Goal: Task Accomplishment & Management: Manage account settings

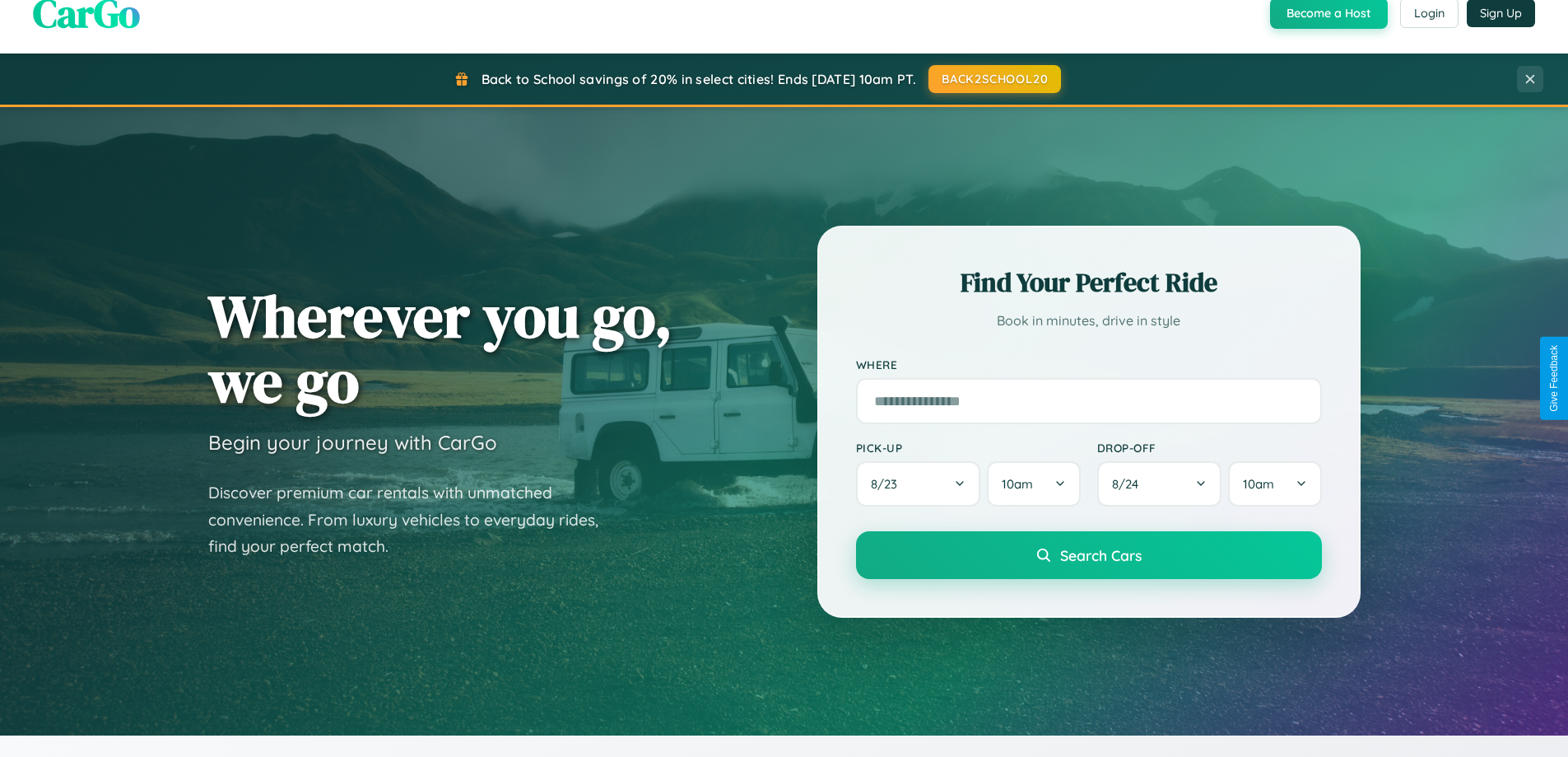
scroll to position [710, 0]
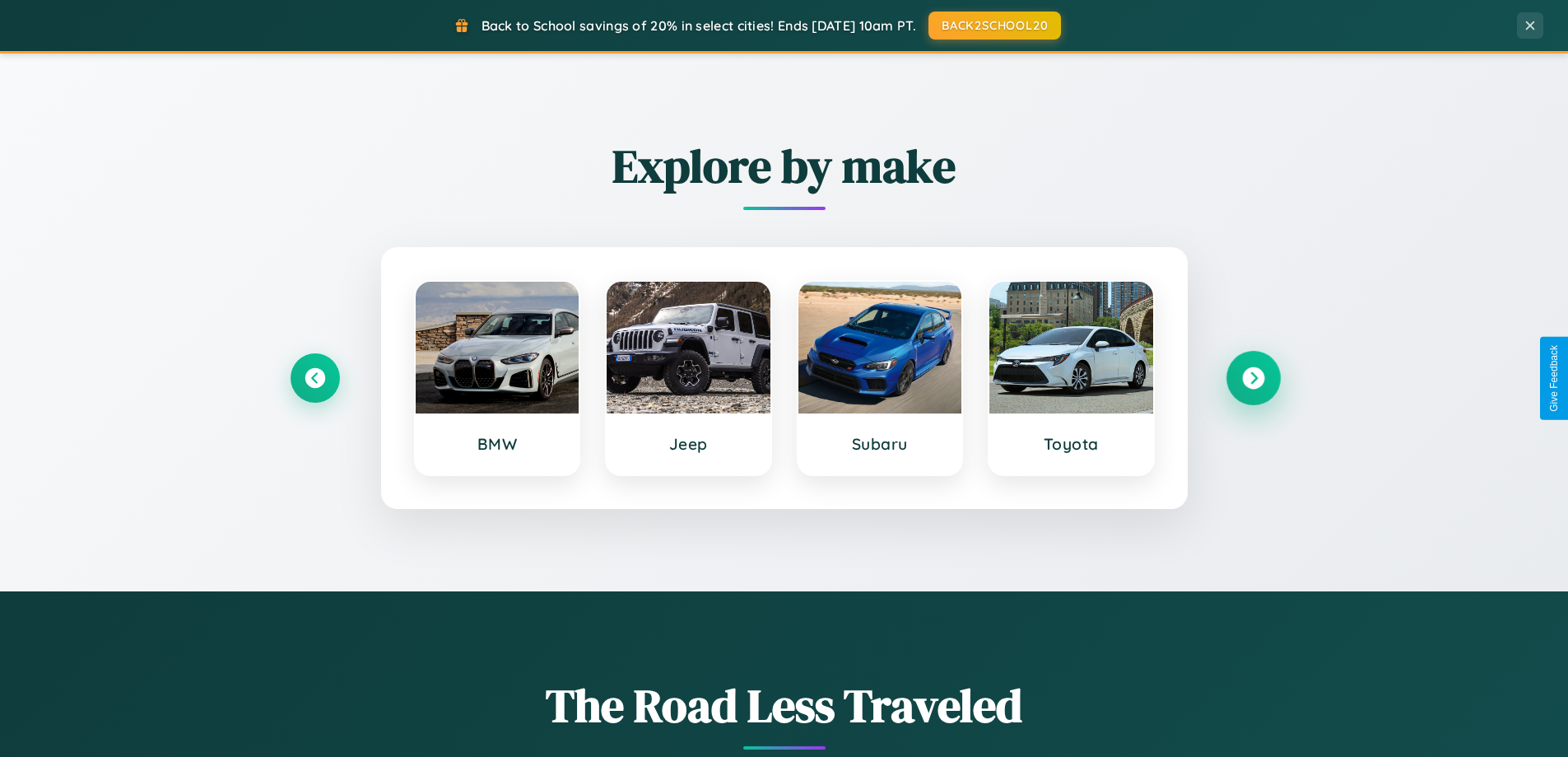
click at [1253, 378] on icon at bounding box center [1252, 378] width 22 height 22
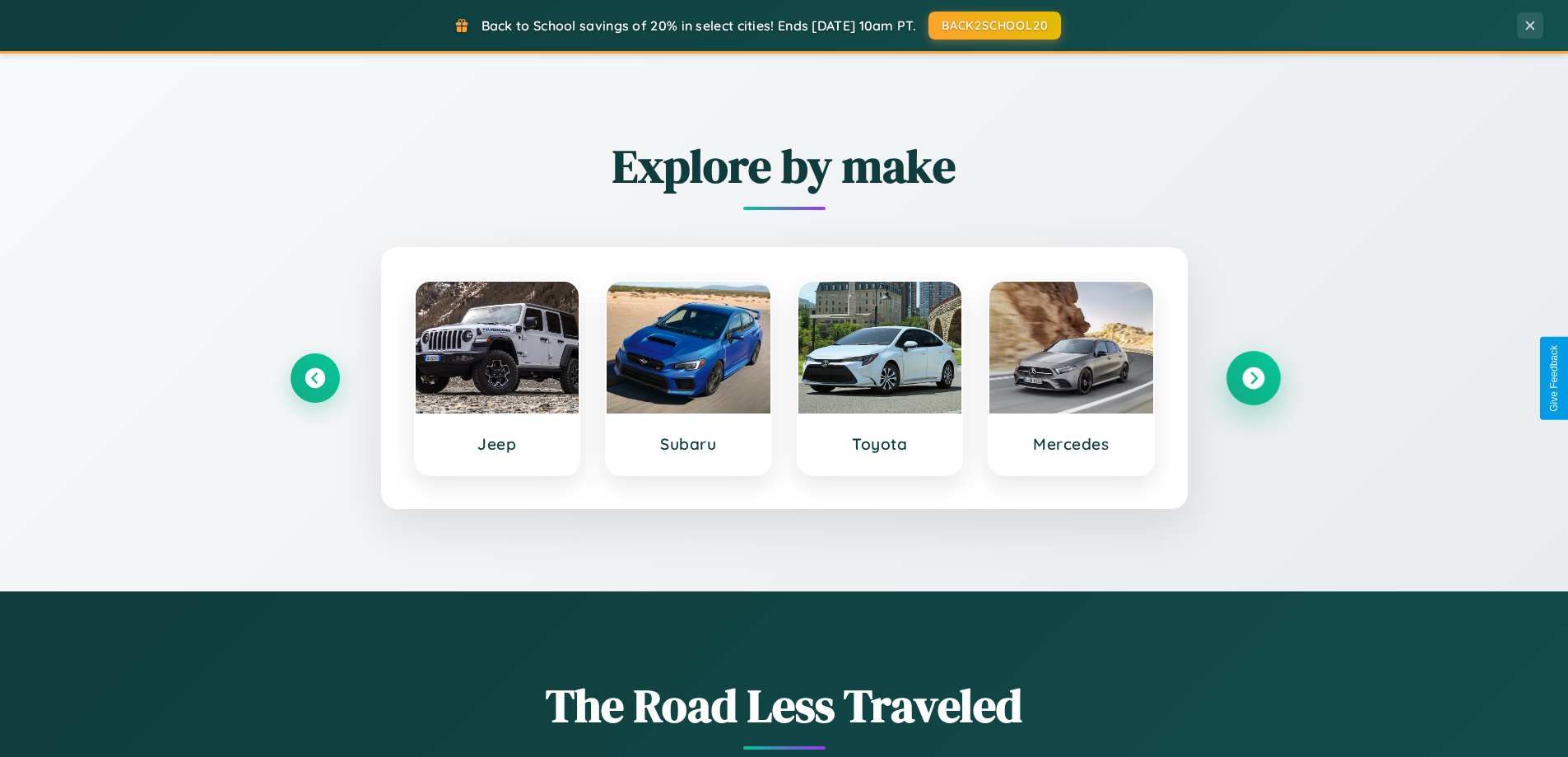
click at [1253, 378] on icon at bounding box center [1252, 378] width 22 height 22
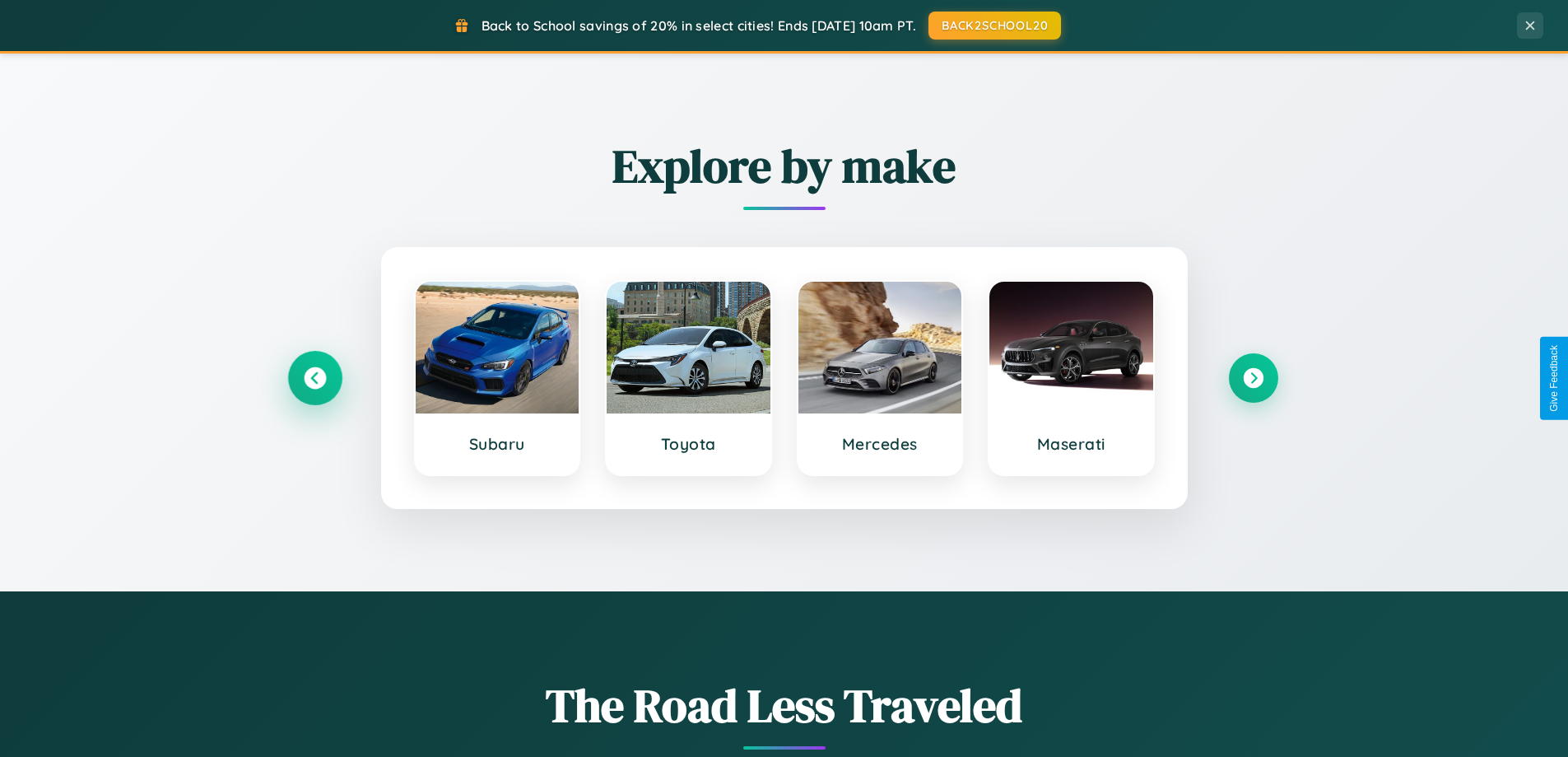
click at [315, 378] on icon at bounding box center [315, 378] width 22 height 22
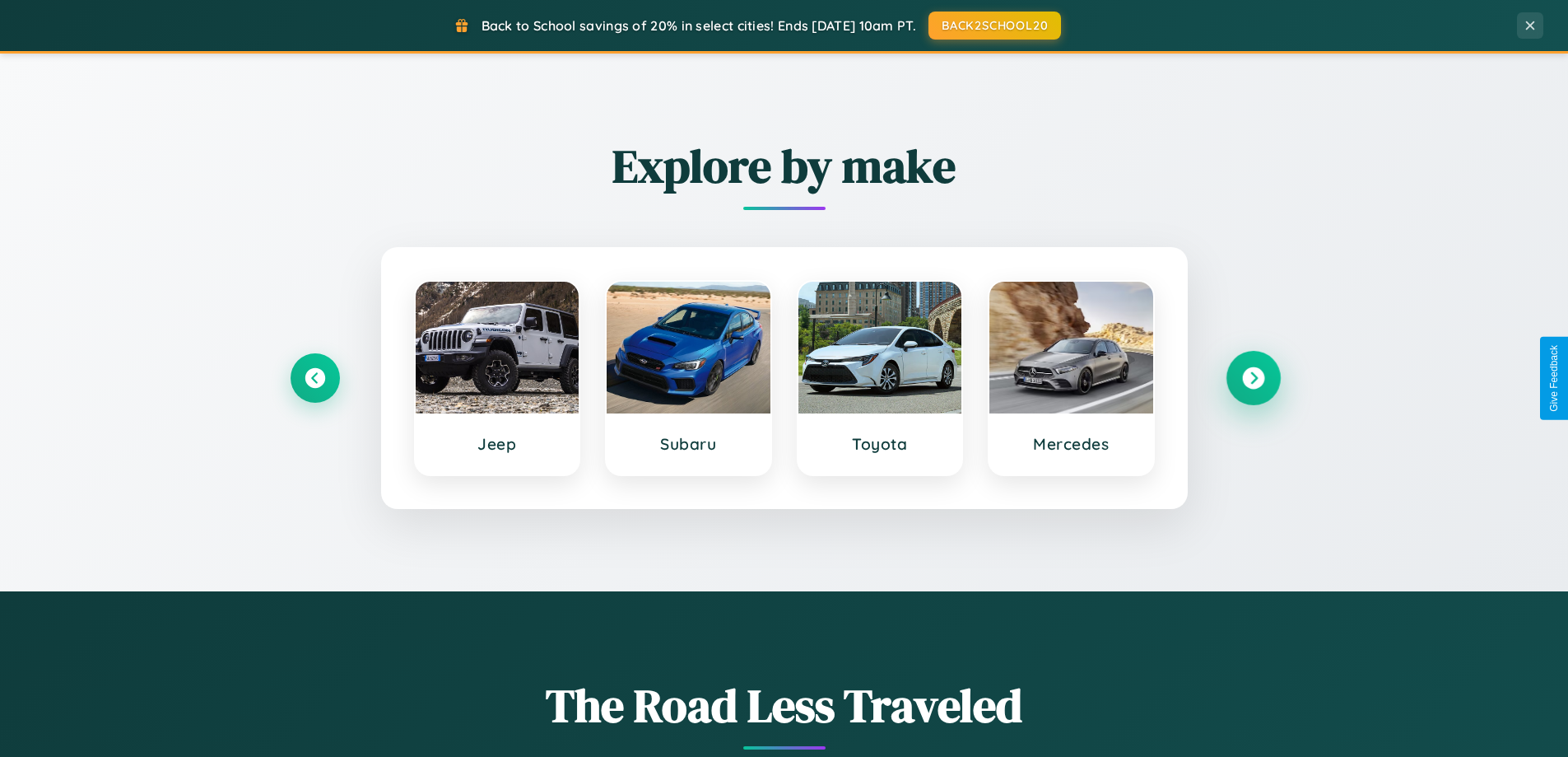
click at [1253, 378] on icon at bounding box center [1252, 378] width 22 height 22
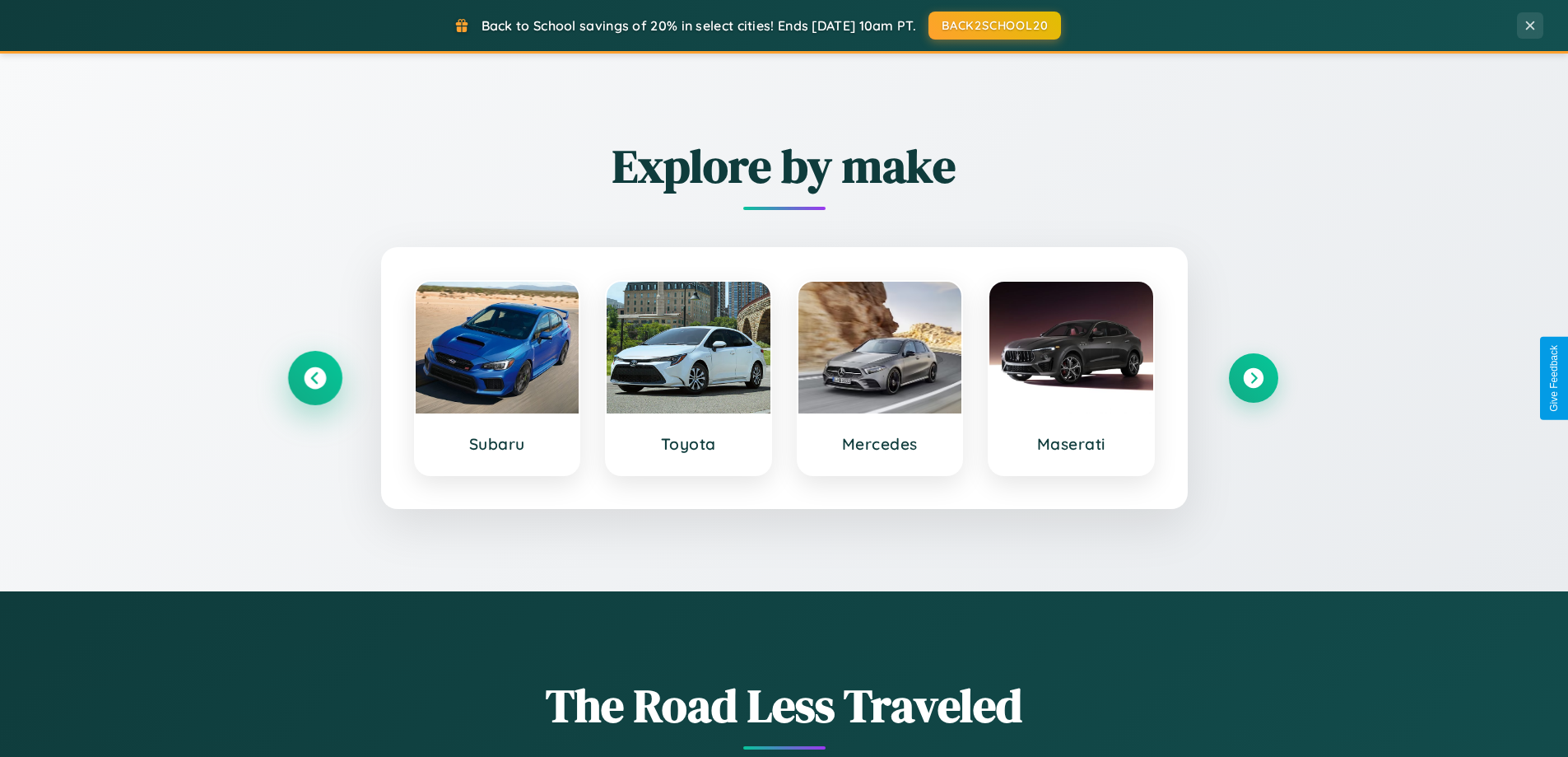
click at [315, 378] on icon at bounding box center [315, 378] width 22 height 22
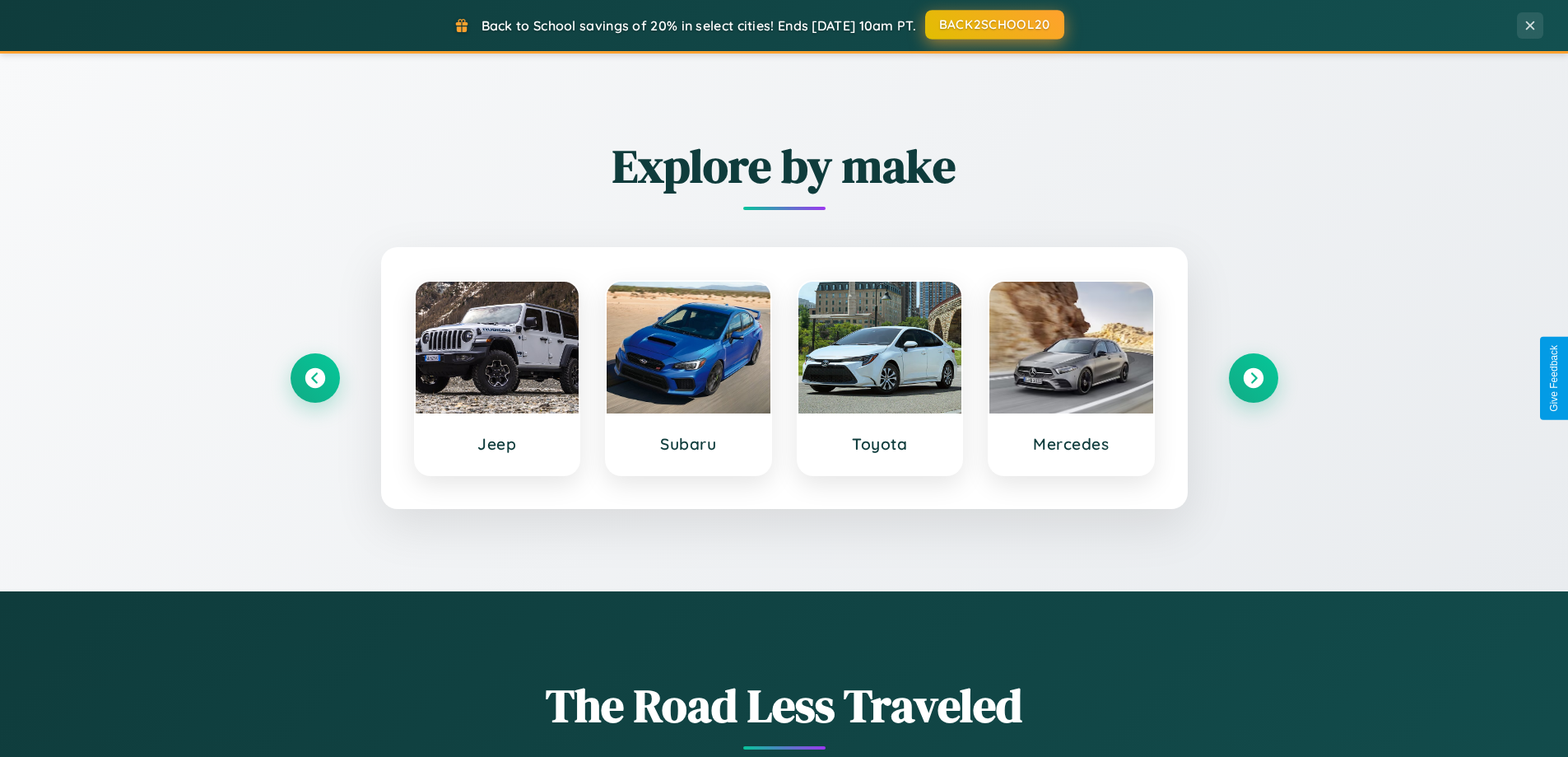
click at [993, 25] on button "BACK2SCHOOL20" at bounding box center [994, 24] width 140 height 30
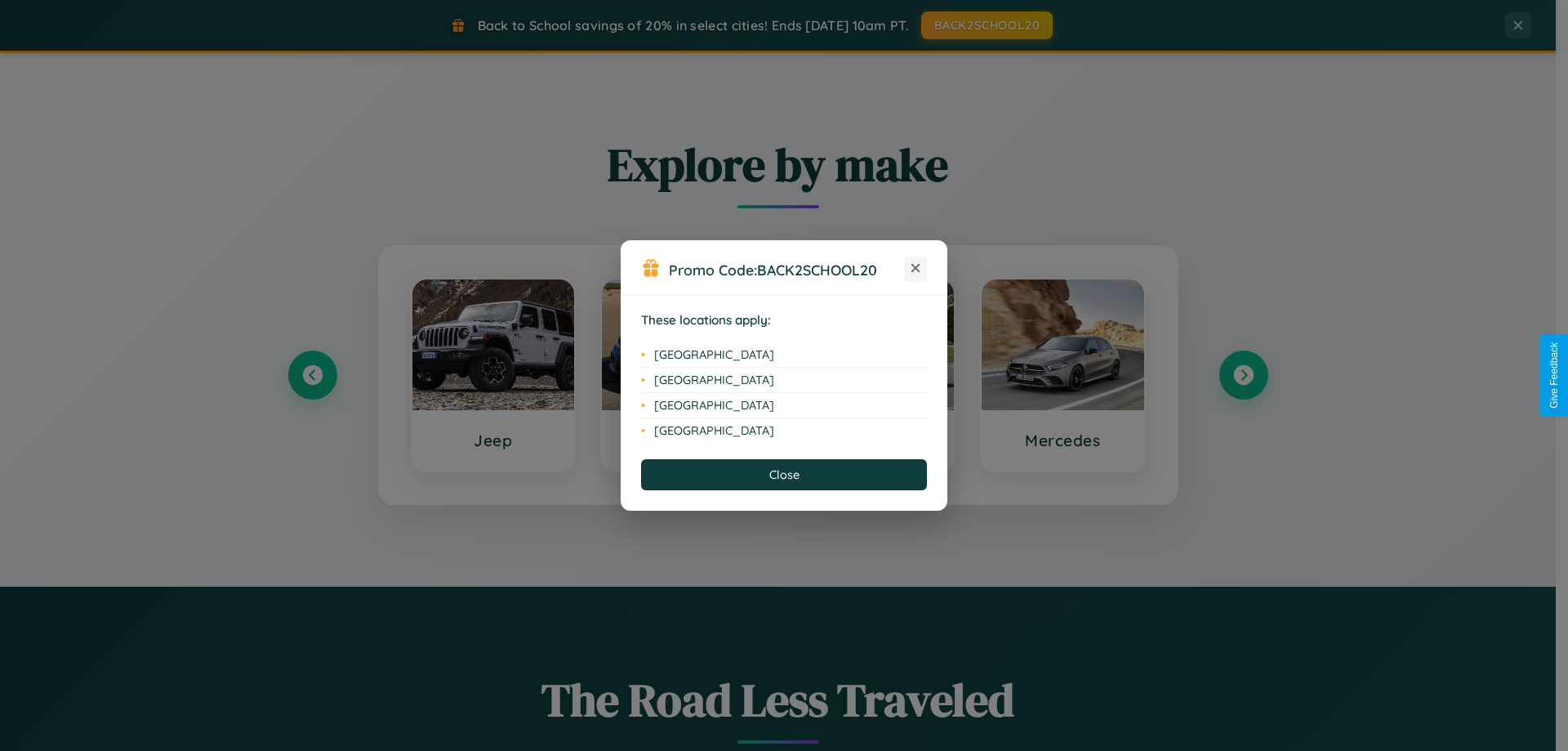
click at [916, 268] on icon at bounding box center [915, 268] width 9 height 9
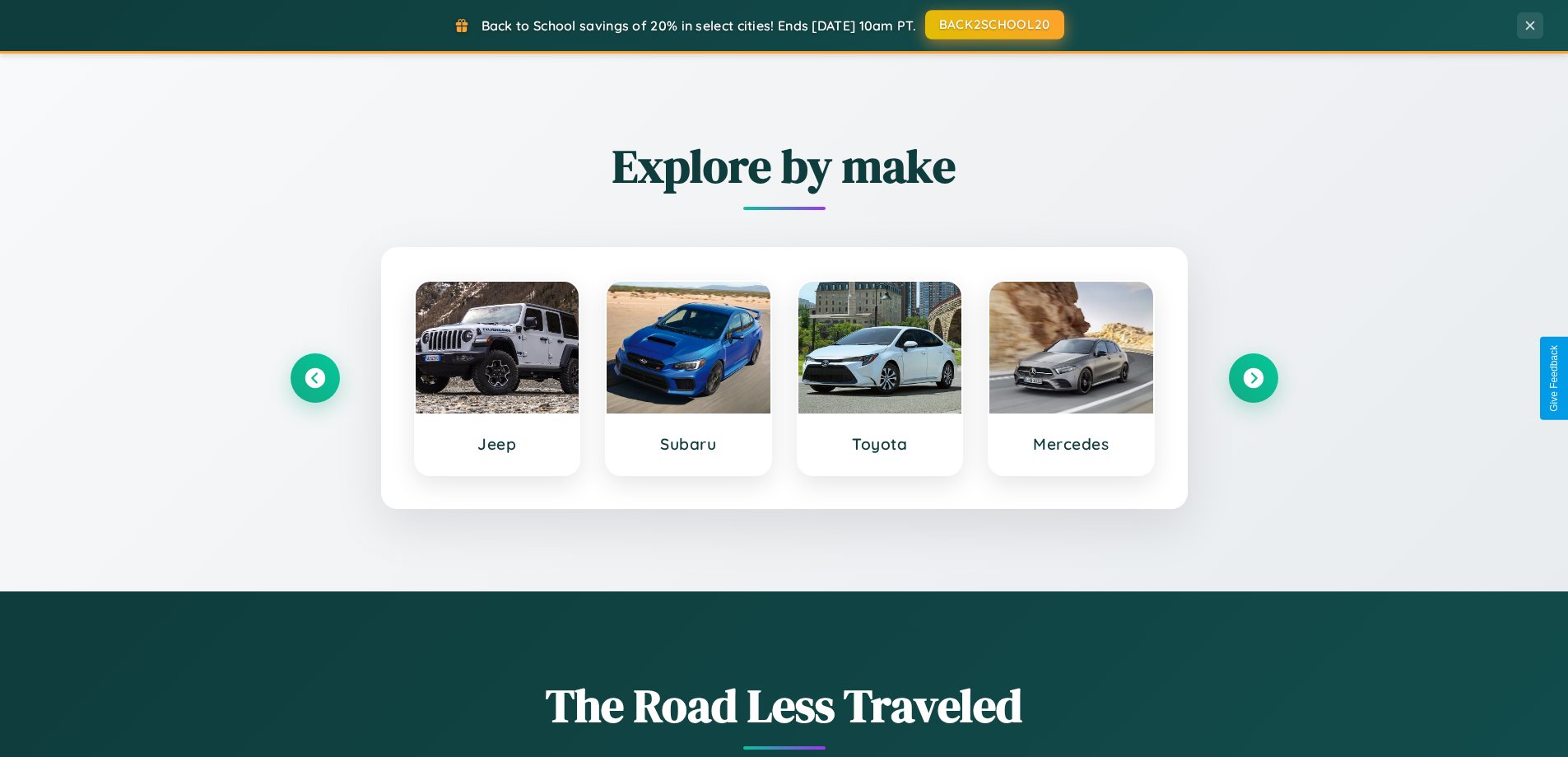
click at [993, 25] on button "BACK2SCHOOL20" at bounding box center [994, 24] width 140 height 30
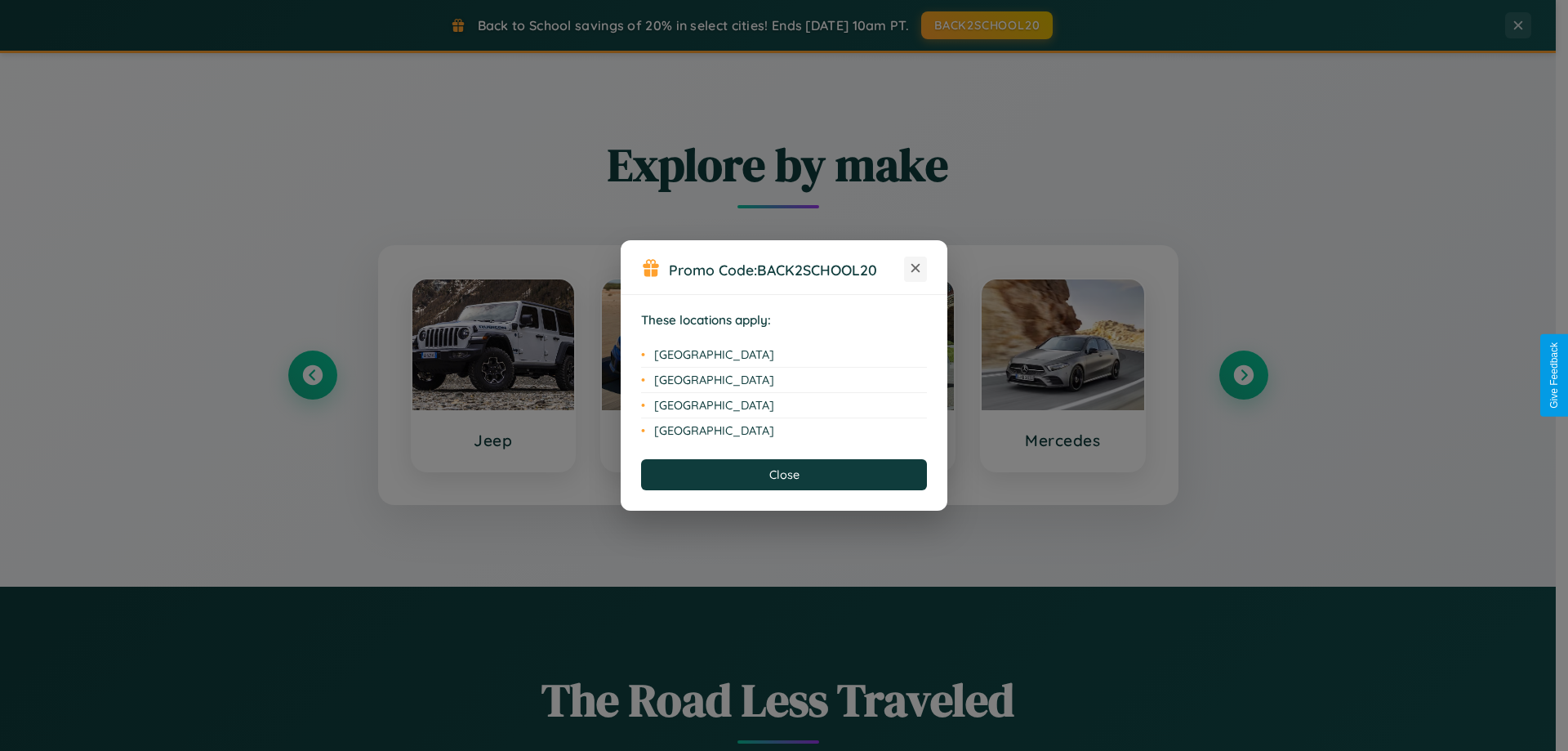
click at [916, 268] on icon at bounding box center [915, 268] width 9 height 9
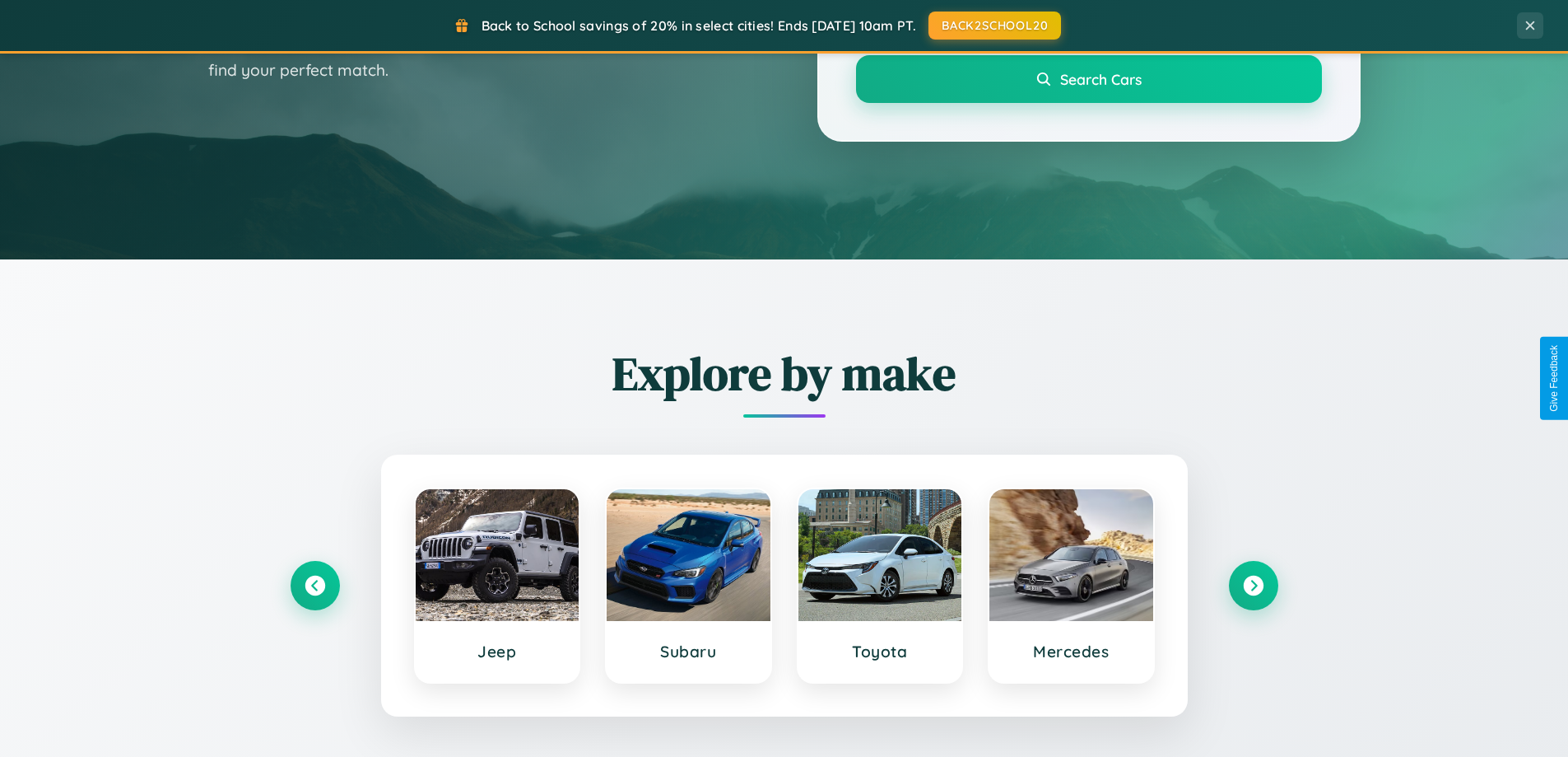
scroll to position [0, 0]
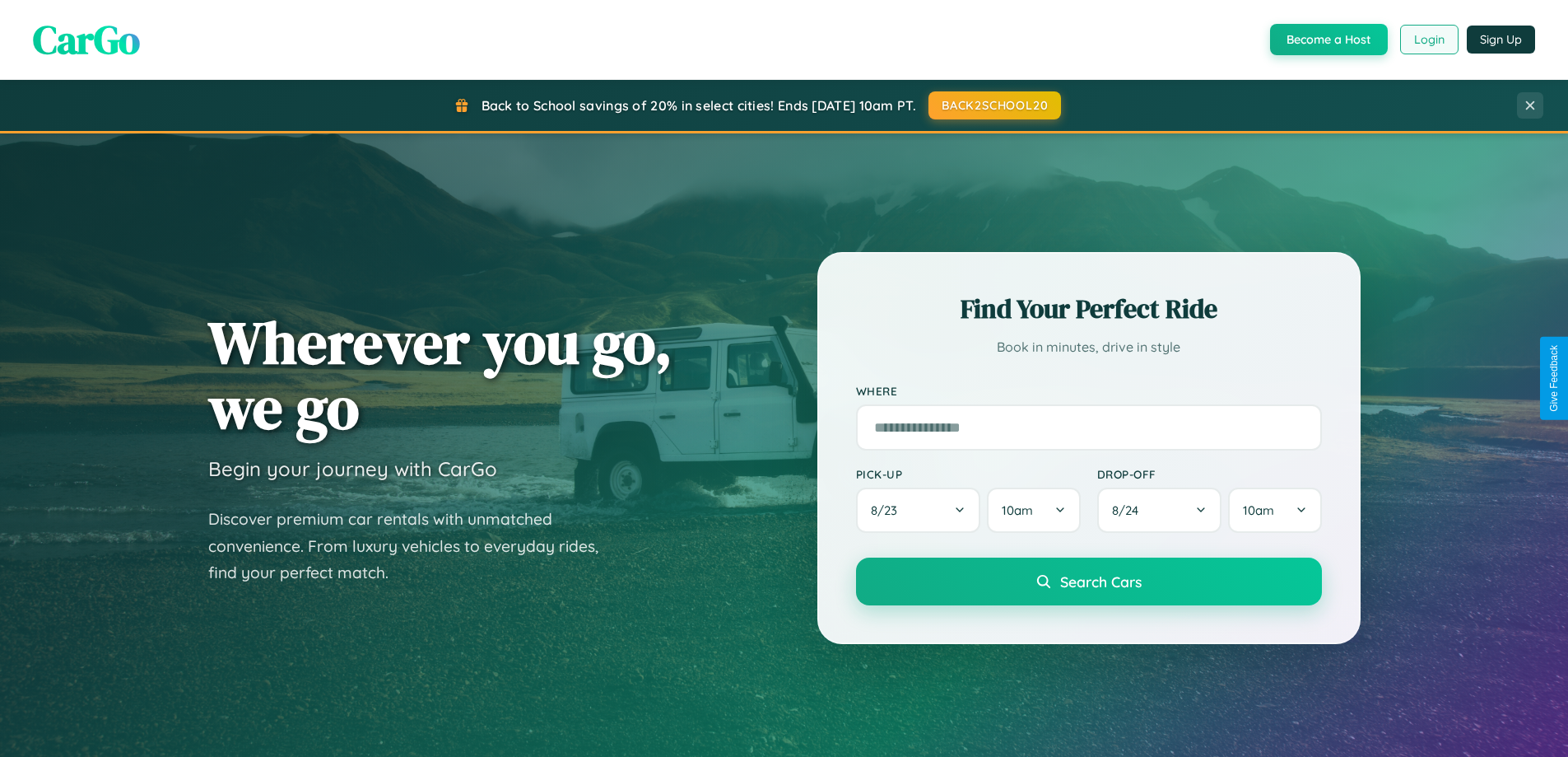
click at [1428, 39] on button "Login" at bounding box center [1429, 39] width 59 height 30
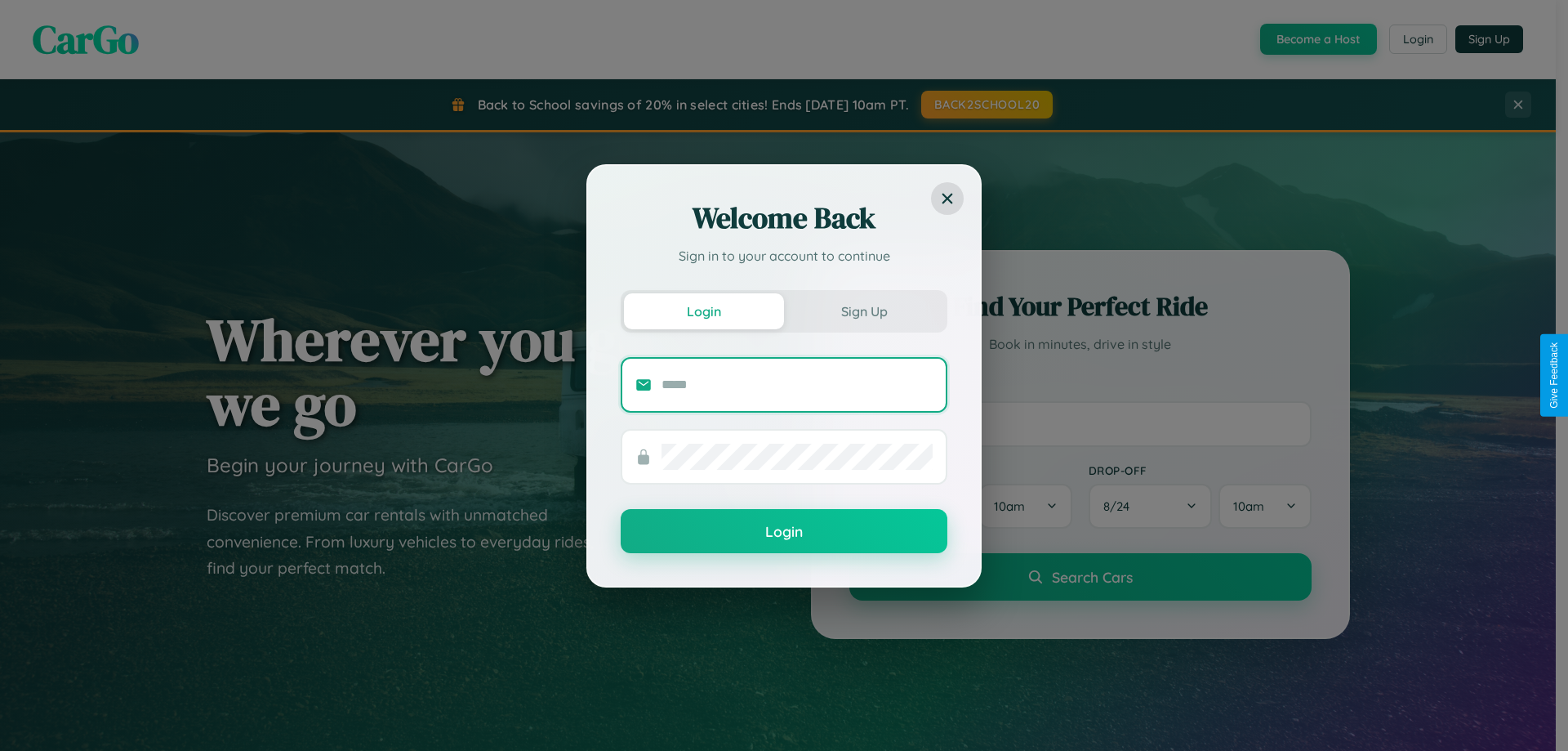
click at [797, 384] on input "text" at bounding box center [797, 384] width 271 height 26
type input "**********"
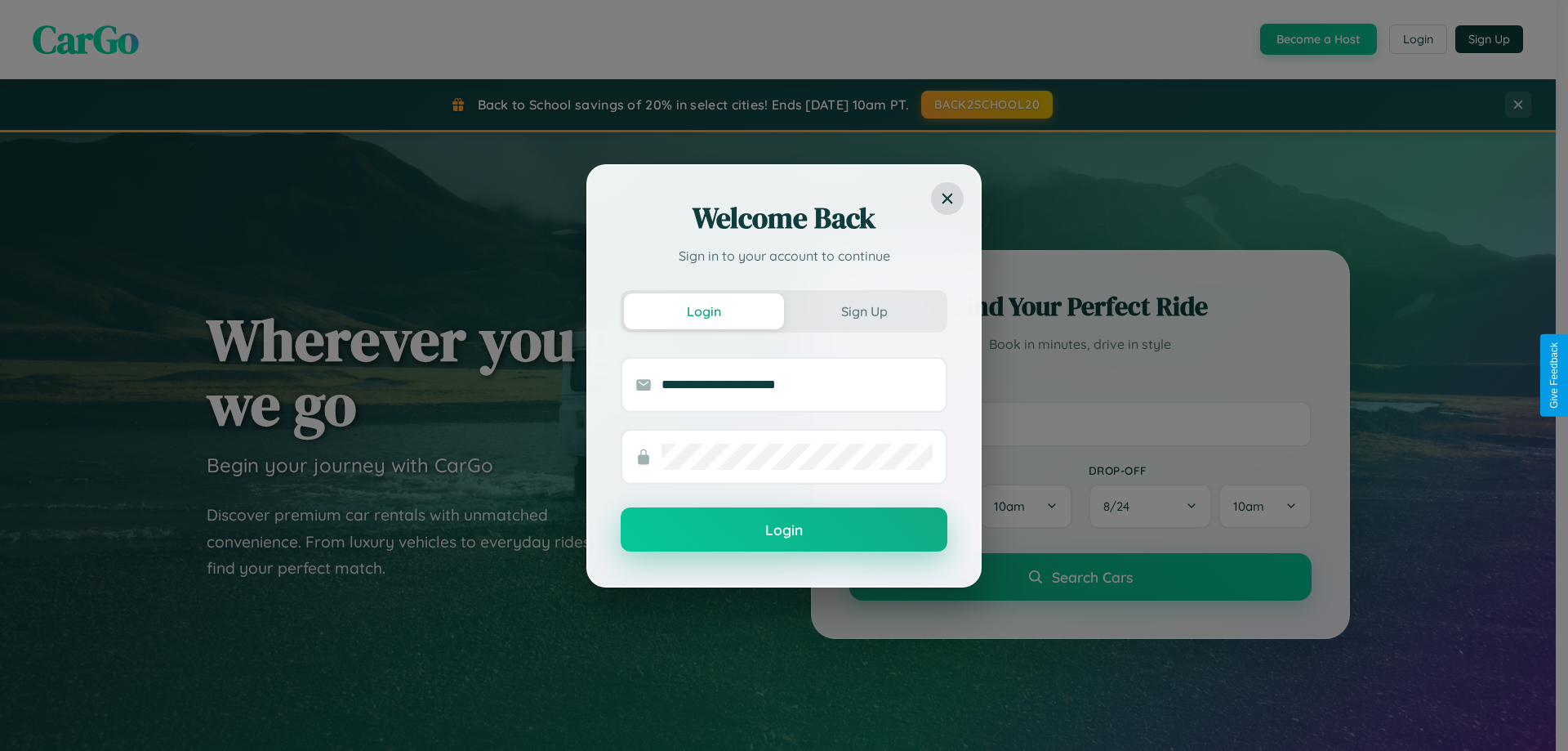
click at [784, 529] on button "Login" at bounding box center [784, 529] width 327 height 44
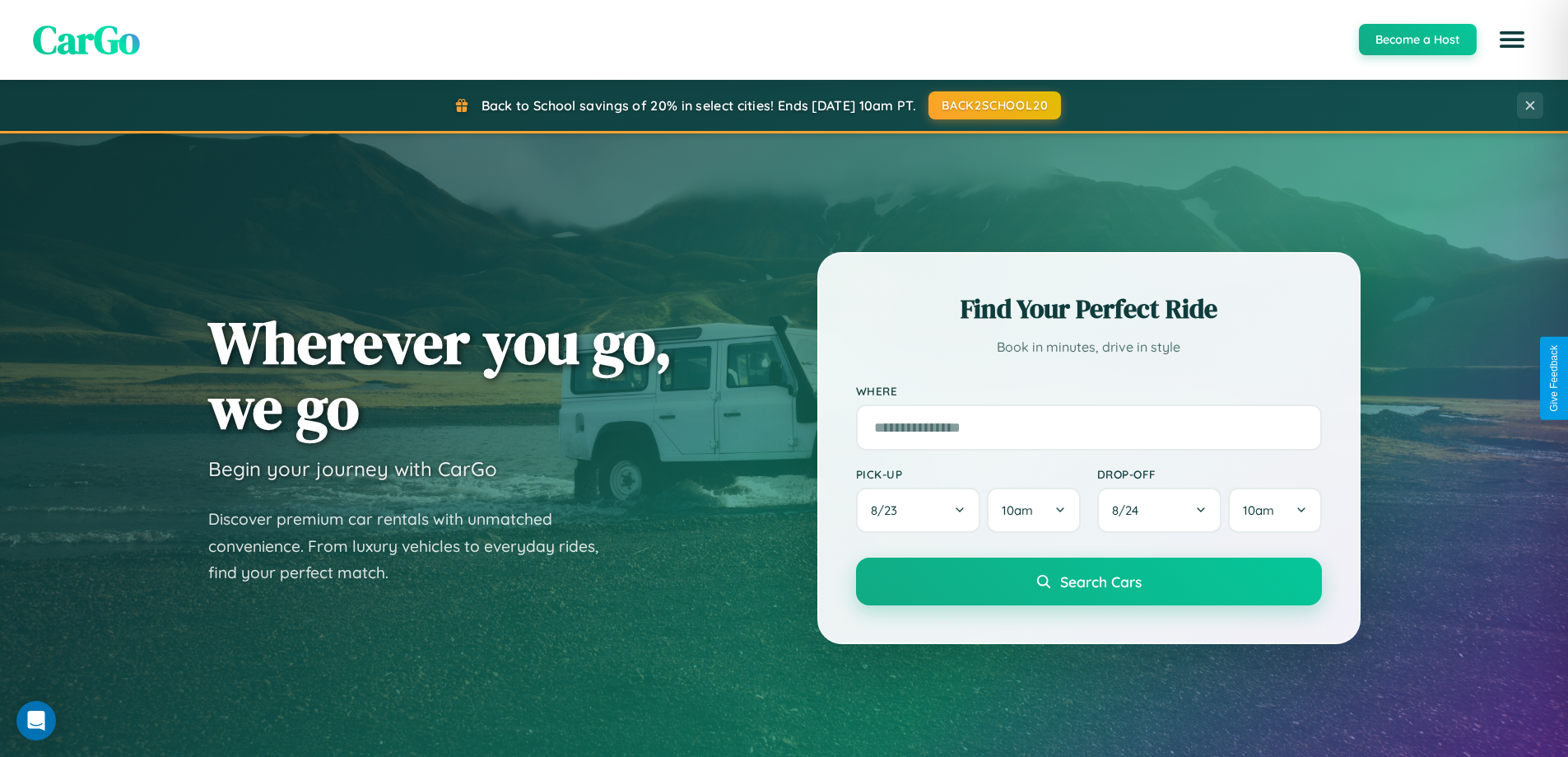
scroll to position [48, 0]
